Goal: Contribute content: Add original content to the website for others to see

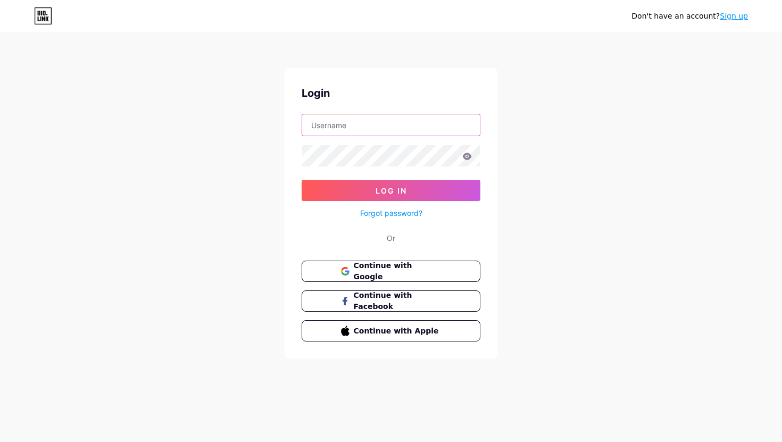
click at [373, 134] on input "text" at bounding box center [391, 124] width 178 height 21
paste input "[DOMAIN_NAME][EMAIL_ADDRESS][DOMAIN_NAME]"
type input "[DOMAIN_NAME][EMAIL_ADDRESS][DOMAIN_NAME]"
click at [466, 156] on icon at bounding box center [467, 156] width 10 height 7
click at [468, 157] on icon at bounding box center [467, 156] width 10 height 7
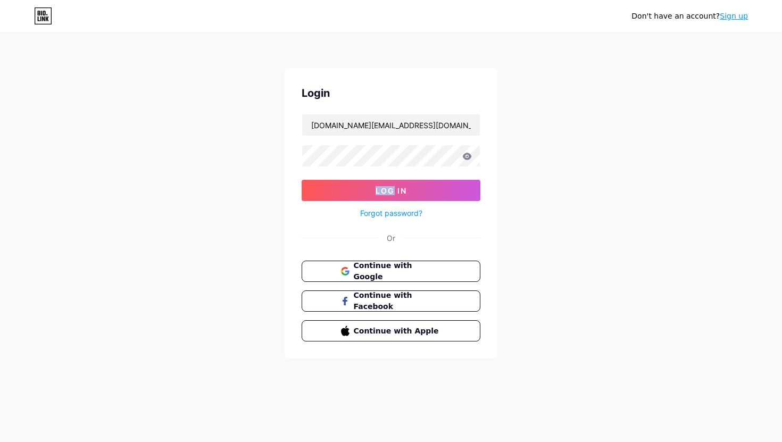
click at [468, 157] on icon at bounding box center [467, 156] width 10 height 7
click at [456, 187] on button "Log In" at bounding box center [391, 190] width 179 height 21
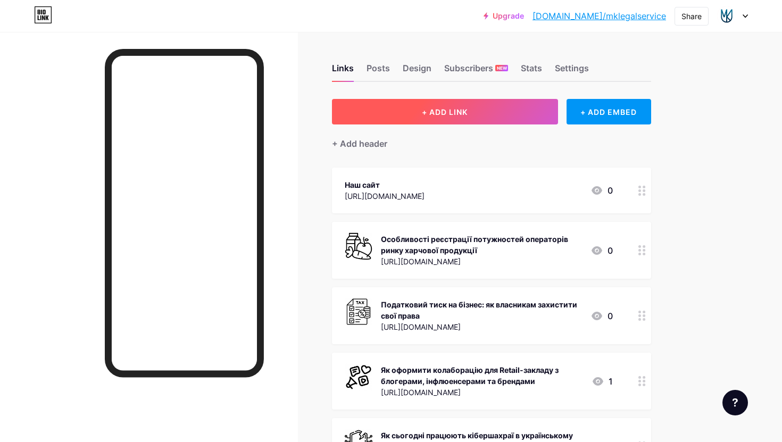
click at [484, 117] on button "+ ADD LINK" at bounding box center [445, 112] width 226 height 26
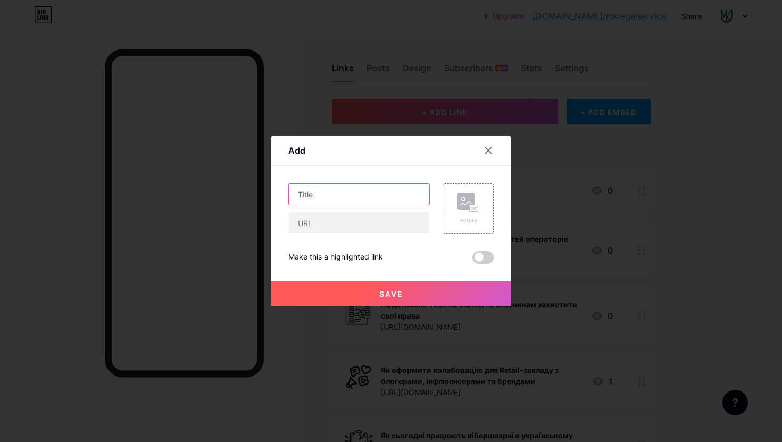
click at [361, 193] on input "text" at bounding box center [359, 194] width 140 height 21
click at [351, 226] on input "text" at bounding box center [359, 222] width 140 height 21
paste input "[URL][DOMAIN_NAME]"
type input "[URL][DOMAIN_NAME]"
click at [330, 188] on input "text" at bounding box center [359, 194] width 140 height 21
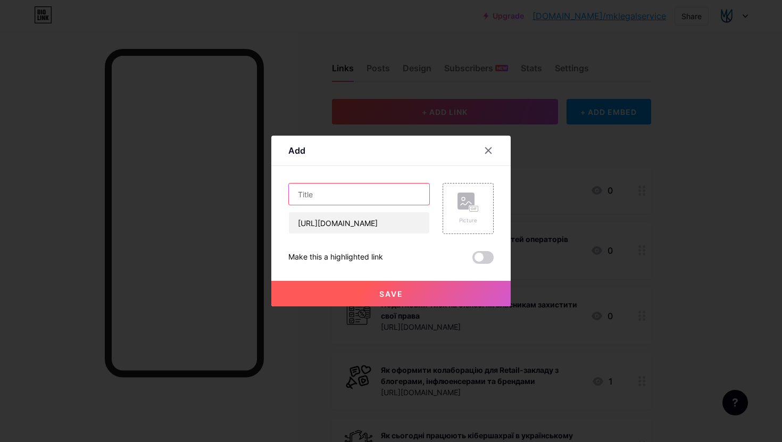
paste input "Як вирішити спір до суду: переваги медіації та досудового врегулювання конфлікт…"
type input "Як вирішити спір до суду: переваги медіації та досудового врегулювання конфлікт…"
click at [380, 295] on span "Save" at bounding box center [391, 293] width 24 height 9
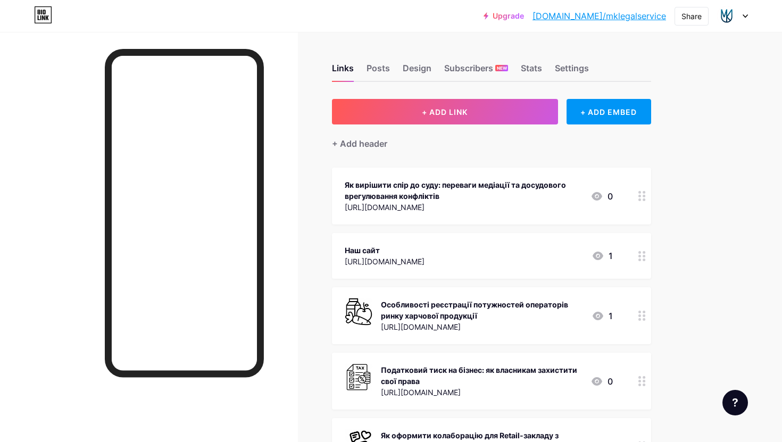
click at [644, 196] on circle at bounding box center [644, 196] width 3 height 3
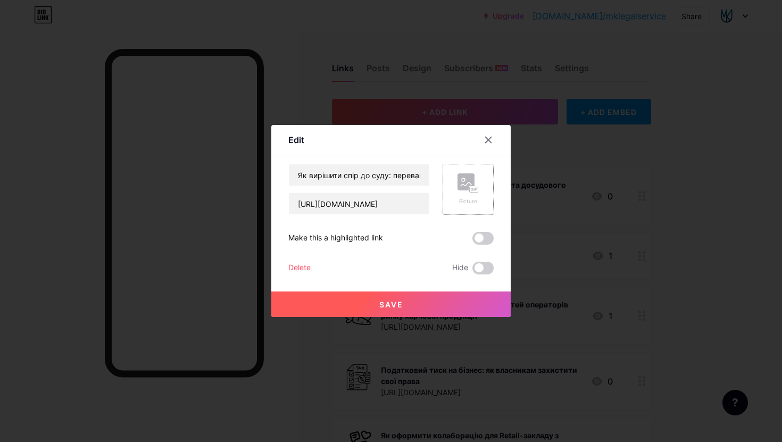
click at [467, 195] on div "Picture" at bounding box center [468, 189] width 21 height 32
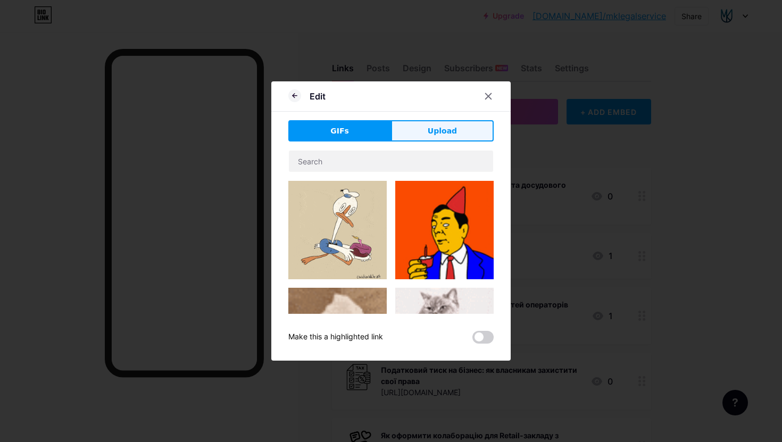
click at [440, 135] on span "Upload" at bounding box center [442, 131] width 29 height 11
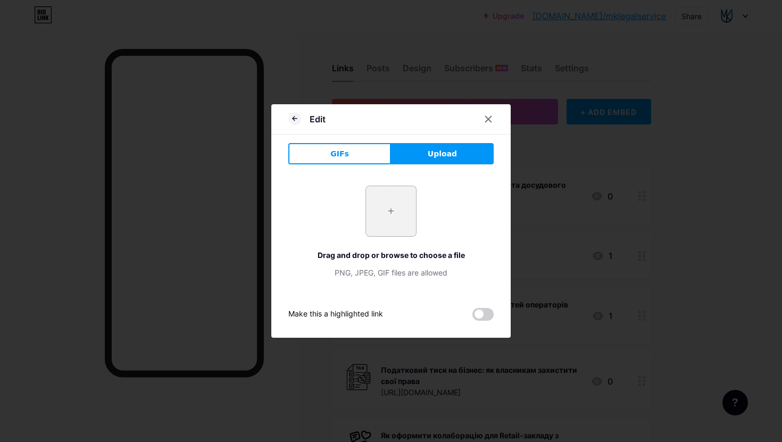
click at [391, 226] on input "file" at bounding box center [391, 211] width 50 height 50
type input "C:\fakepath\dispute.png"
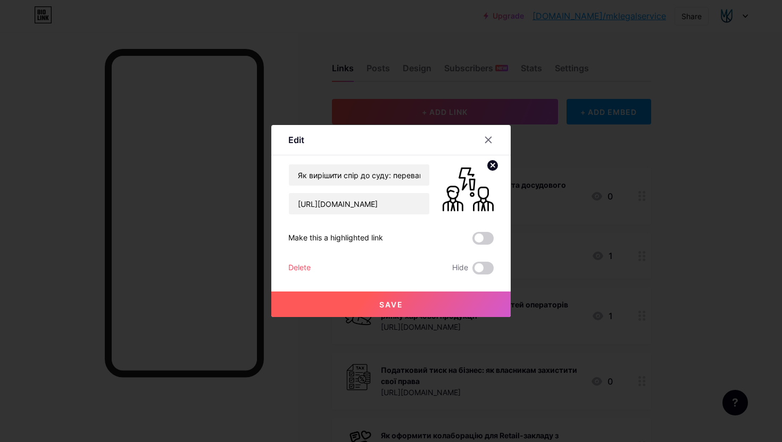
click at [405, 305] on button "Save" at bounding box center [390, 305] width 239 height 26
